Goal: Information Seeking & Learning: Find specific fact

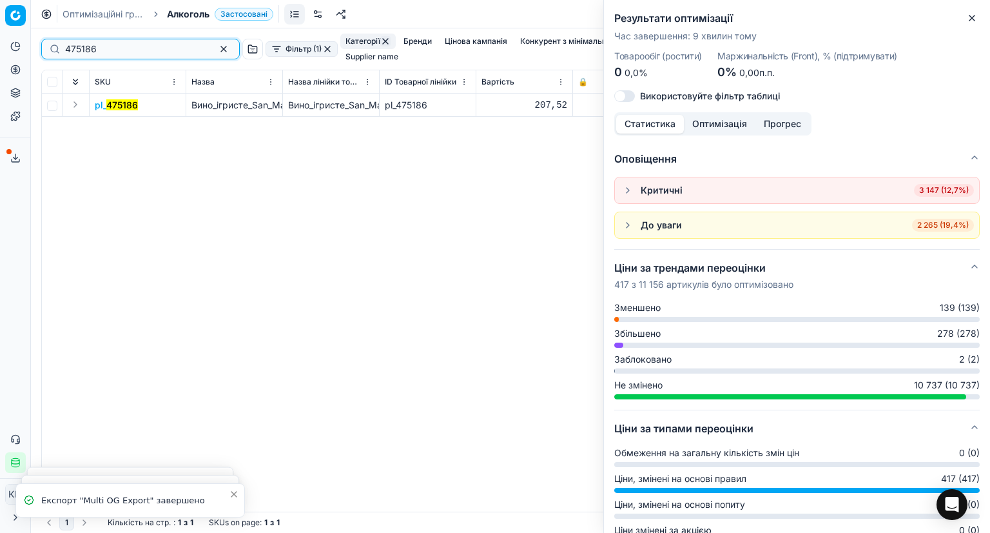
click at [111, 44] on input "475186" at bounding box center [135, 49] width 141 height 13
paste input "699145"
type input "699145"
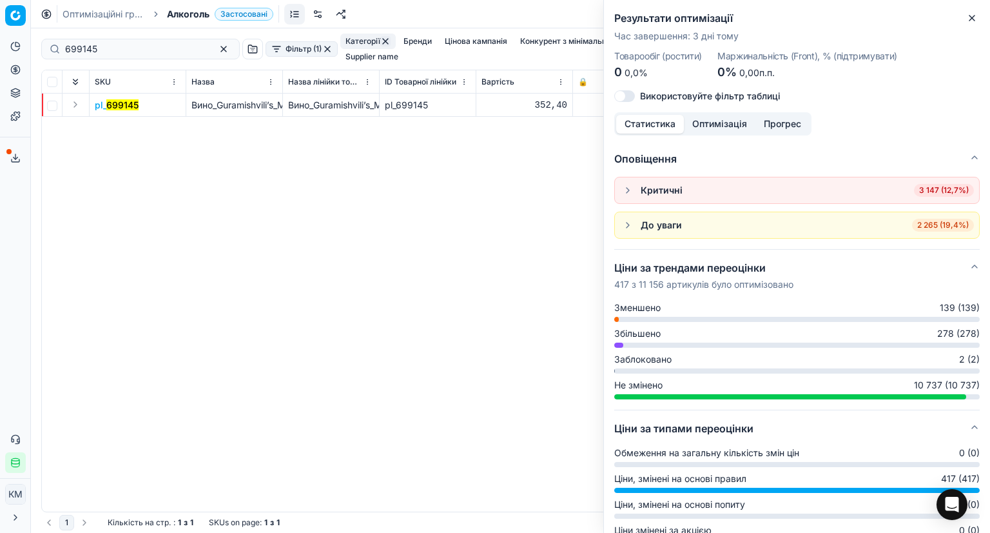
click at [113, 99] on mark "699145" at bounding box center [122, 104] width 32 height 11
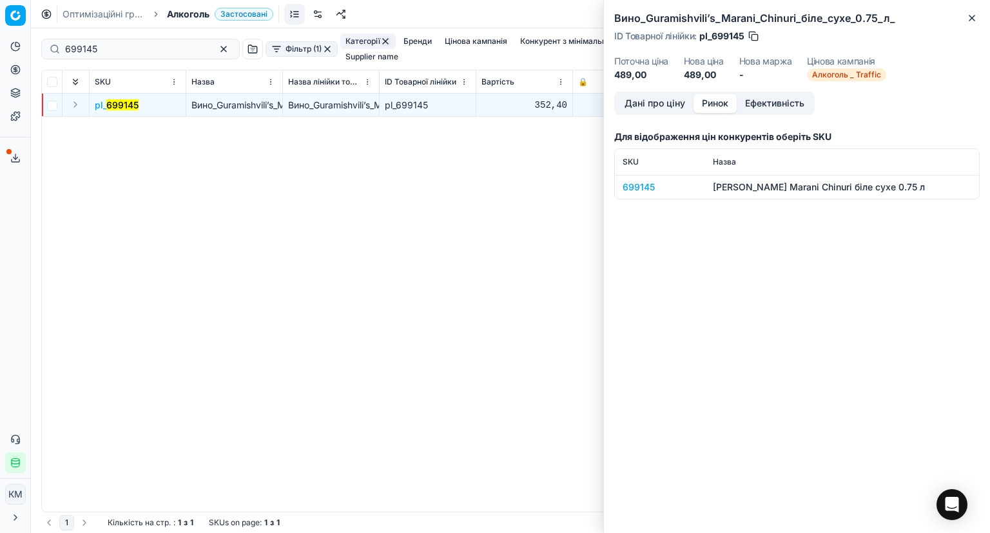
click at [720, 105] on button "Ринок" at bounding box center [715, 103] width 43 height 19
click at [636, 197] on td "699145" at bounding box center [660, 187] width 90 height 24
click at [635, 187] on div "699145" at bounding box center [660, 187] width 75 height 13
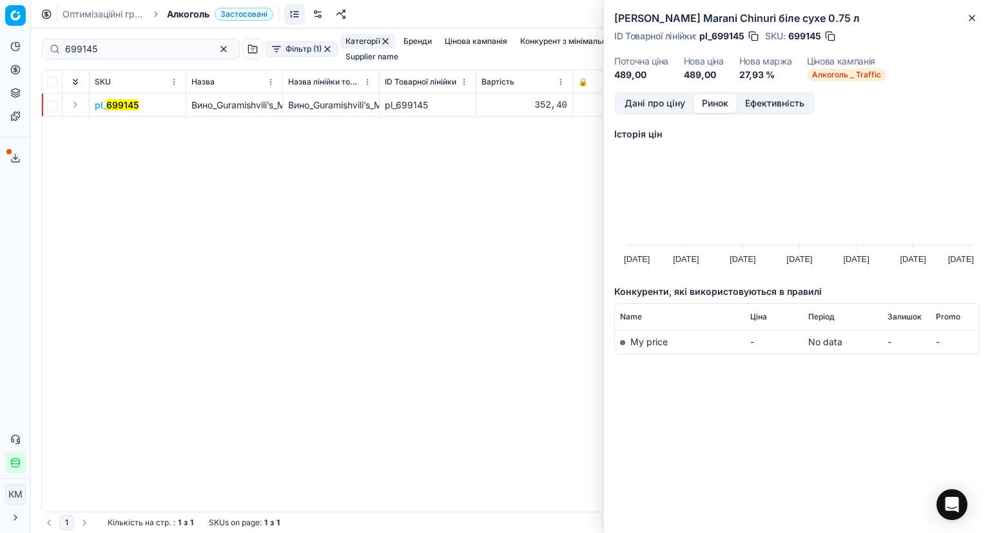
click at [644, 111] on button "Дані про ціну" at bounding box center [654, 103] width 77 height 19
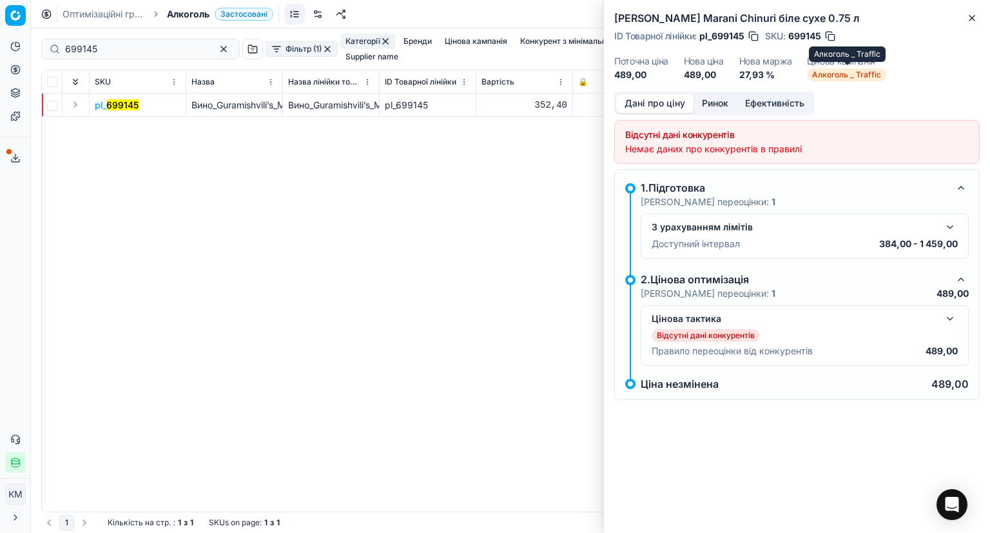
click at [872, 78] on span "Алкоголь _ Traffic" at bounding box center [846, 74] width 79 height 13
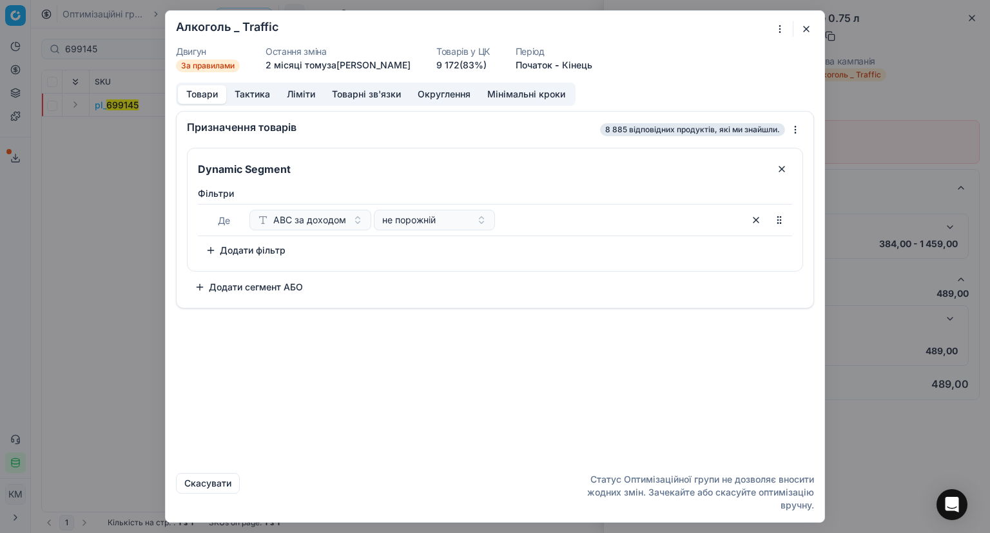
click at [801, 34] on button "button" at bounding box center [806, 28] width 15 height 15
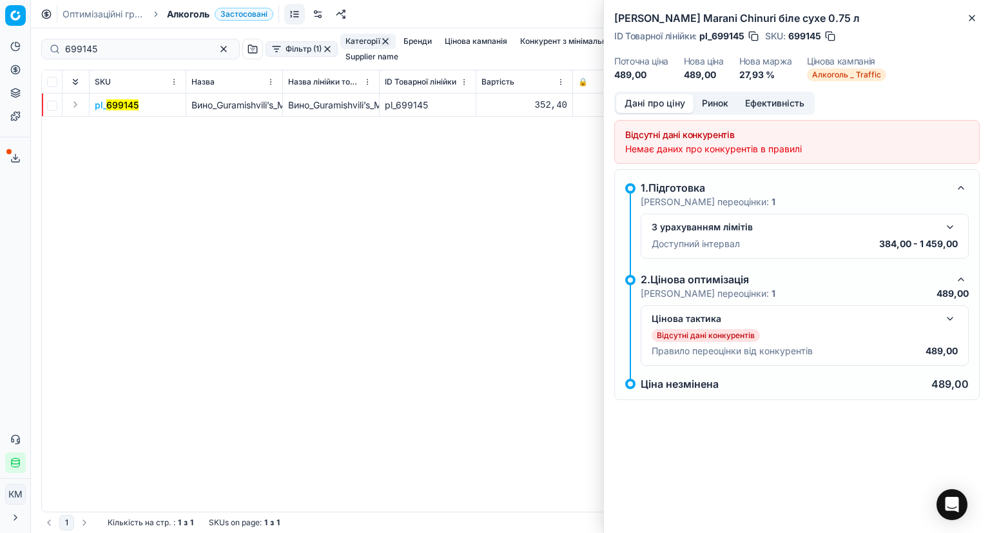
click at [952, 314] on button "button" at bounding box center [950, 318] width 15 height 15
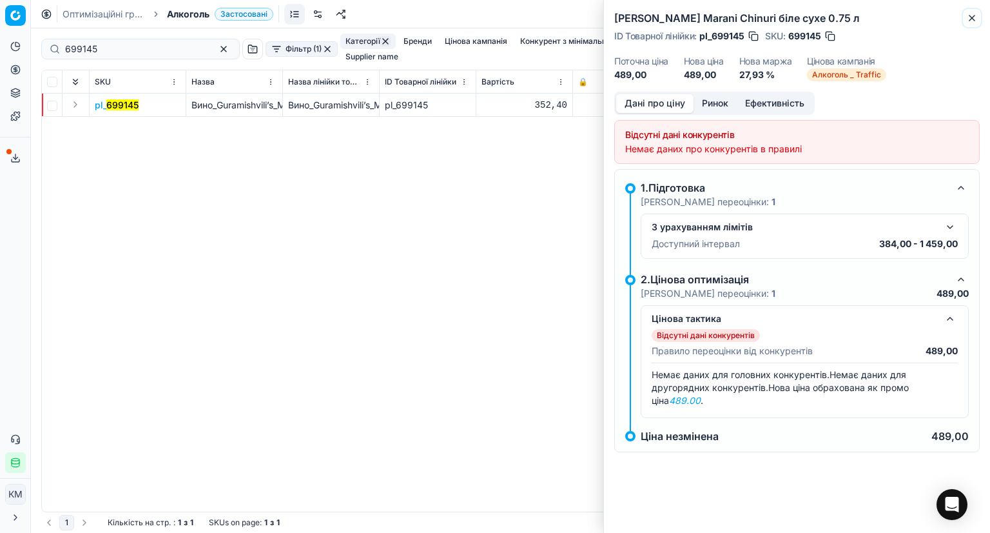
click at [973, 17] on icon "button" at bounding box center [972, 17] width 5 height 5
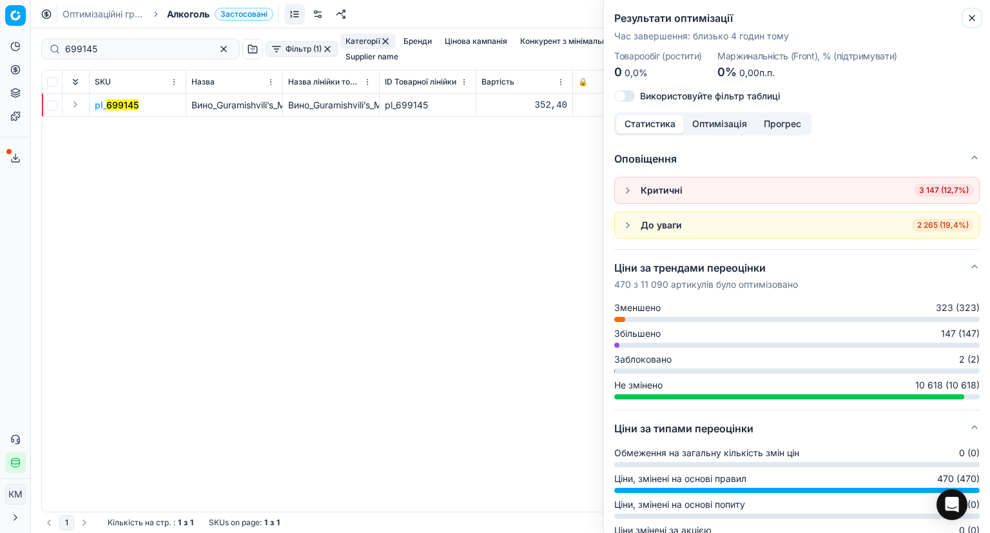
drag, startPoint x: 977, startPoint y: 17, endPoint x: 945, endPoint y: 28, distance: 34.9
click at [977, 17] on button "Close" at bounding box center [972, 17] width 15 height 15
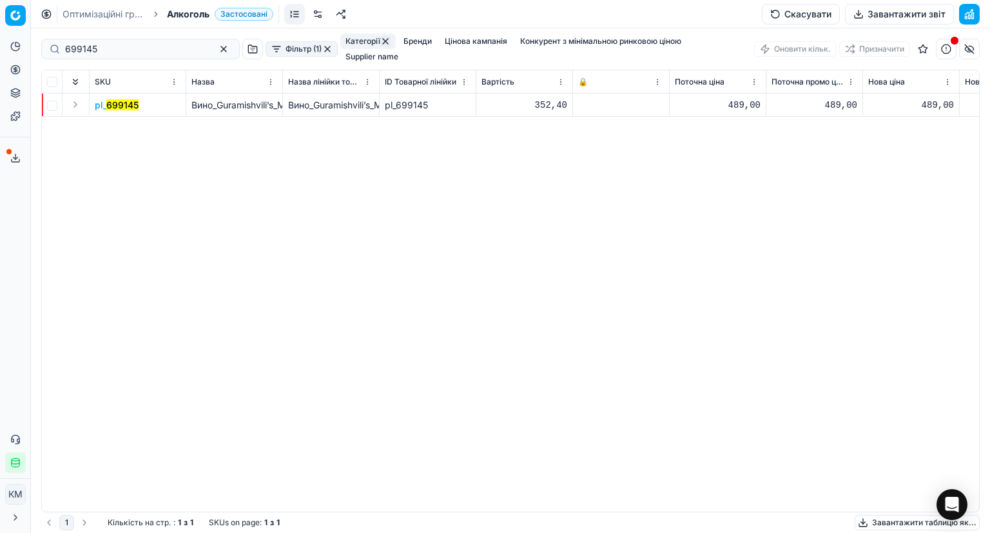
click at [133, 99] on mark "699145" at bounding box center [122, 104] width 32 height 11
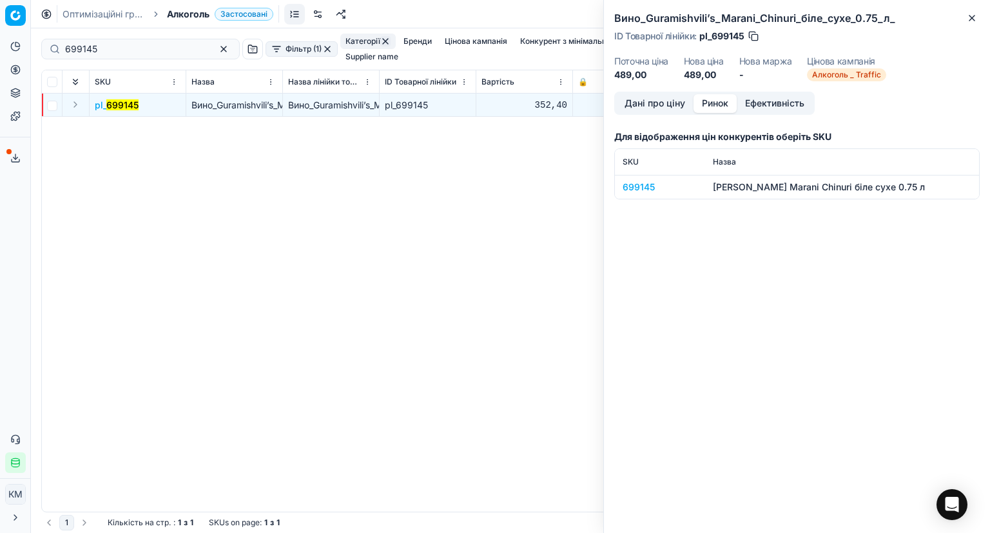
click at [721, 106] on button "Ринок" at bounding box center [715, 103] width 43 height 19
click at [792, 98] on button "Ефективність" at bounding box center [775, 103] width 76 height 19
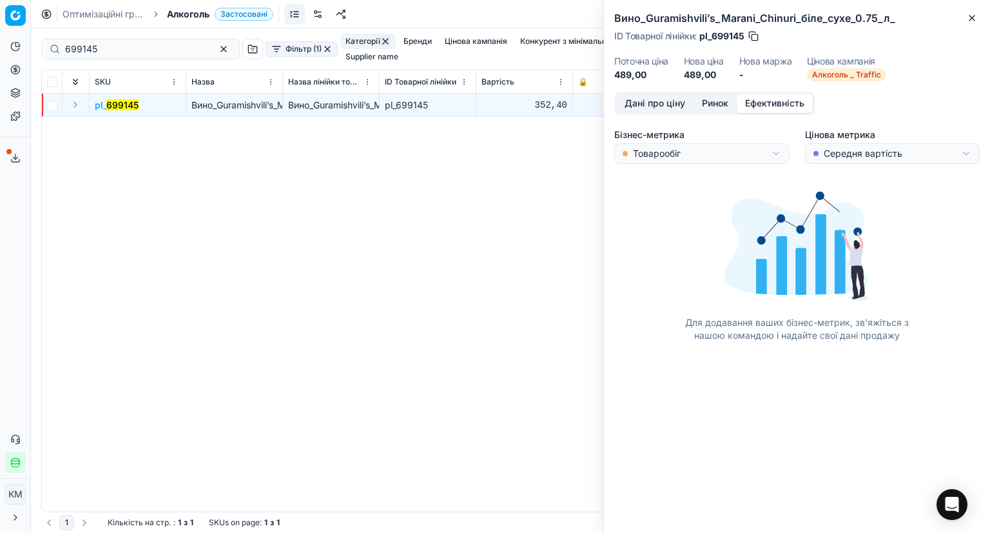
click at [637, 104] on button "Дані про ціну" at bounding box center [654, 103] width 77 height 19
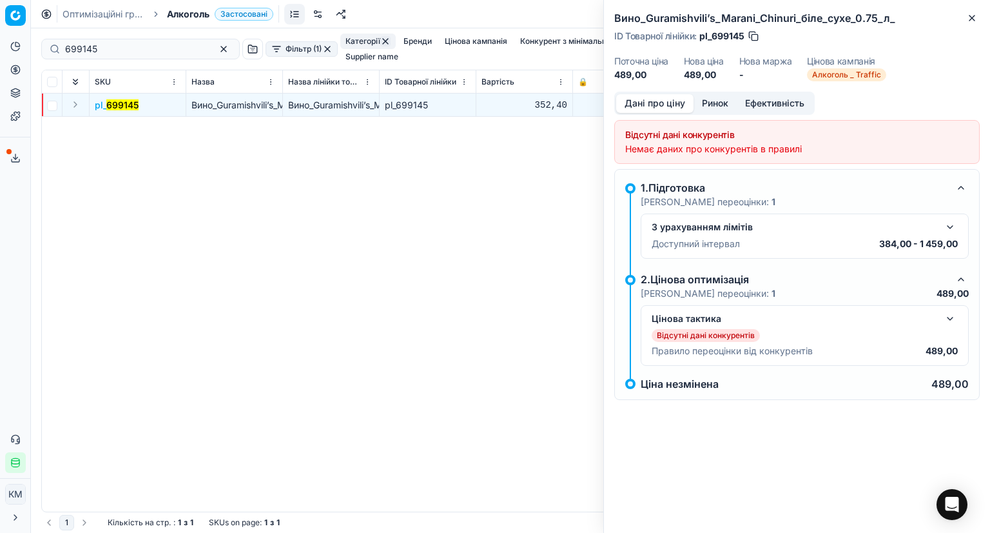
click at [948, 315] on button "button" at bounding box center [950, 318] width 15 height 15
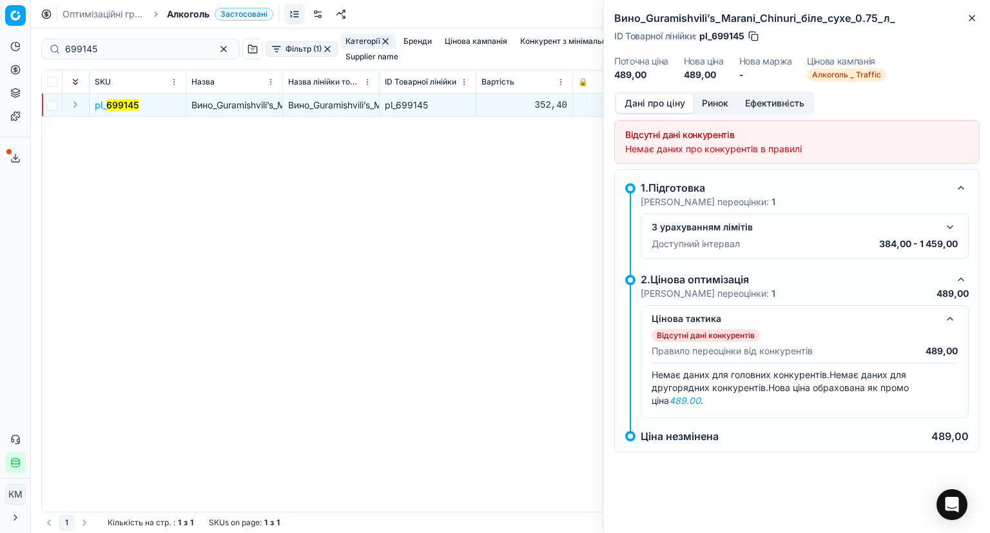
drag, startPoint x: 948, startPoint y: 315, endPoint x: 959, endPoint y: 294, distance: 23.9
click at [949, 315] on button "button" at bounding box center [950, 318] width 15 height 15
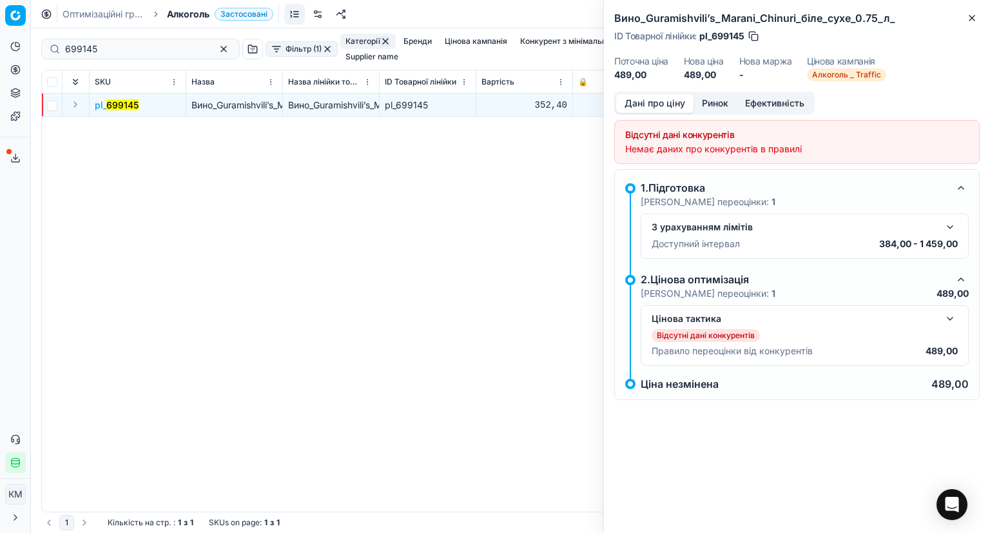
click at [962, 275] on button "button" at bounding box center [961, 278] width 15 height 15
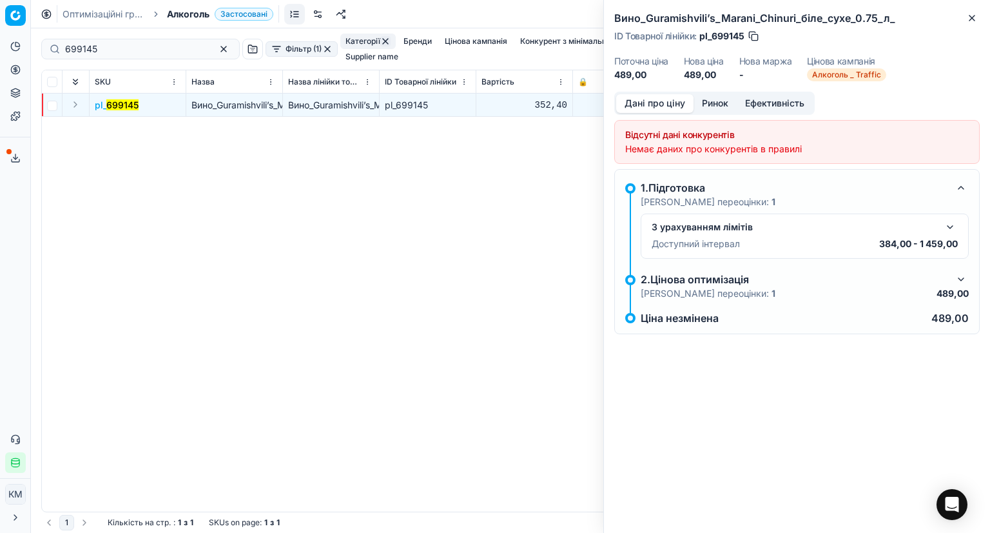
click at [946, 225] on button "button" at bounding box center [950, 226] width 15 height 15
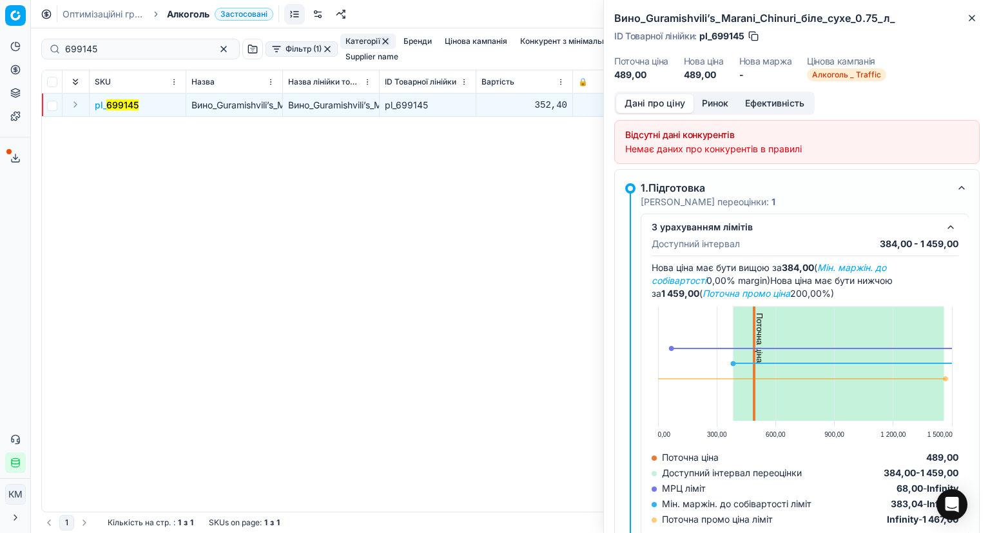
click at [952, 226] on button "button" at bounding box center [950, 226] width 15 height 15
